Goal: Go to known website: Go to known website

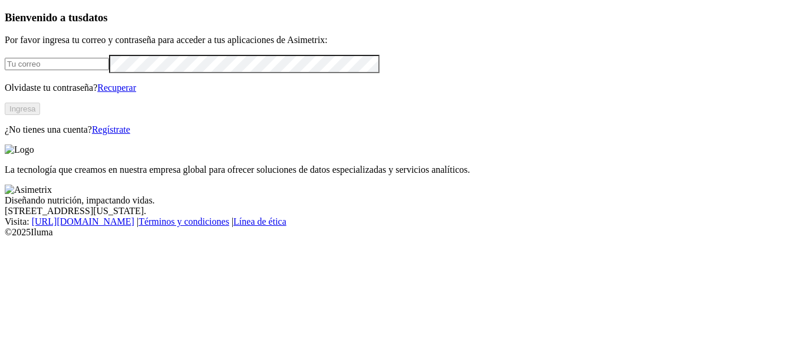
type input "[PERSON_NAME][EMAIL_ADDRESS][PERSON_NAME][DOMAIN_NAME]"
click at [40, 115] on button "Ingresa" at bounding box center [22, 109] width 35 height 12
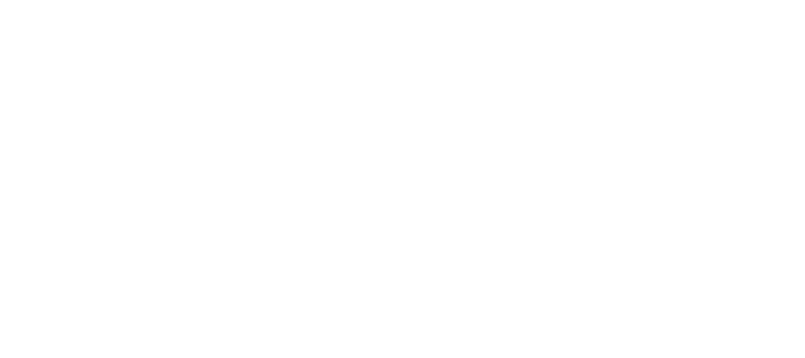
drag, startPoint x: 868, startPoint y: 0, endPoint x: 448, endPoint y: 17, distance: 420.6
